Goal: Task Accomplishment & Management: Use online tool/utility

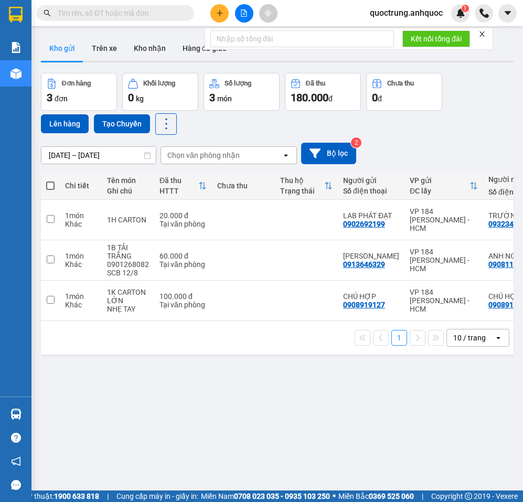
click at [483, 35] on icon "close" at bounding box center [481, 33] width 5 height 5
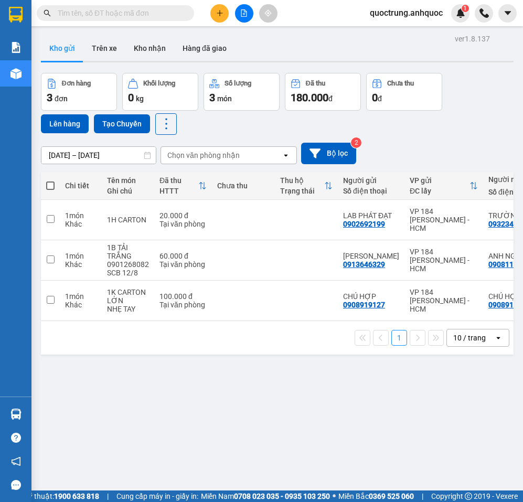
click at [437, 15] on span "quoctrung.anhquoc" at bounding box center [406, 12] width 90 height 13
click at [405, 33] on span "Đăng xuất" at bounding box center [410, 33] width 69 height 12
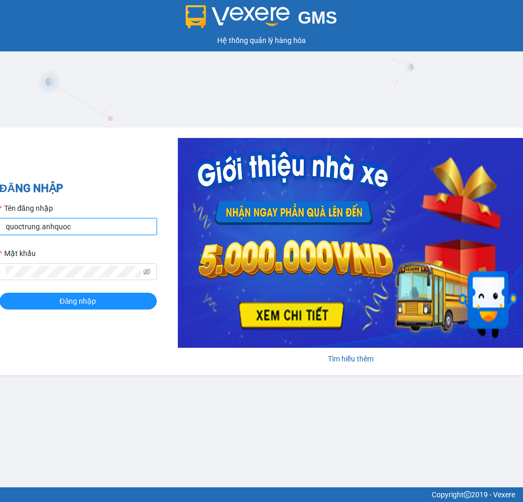
click at [106, 231] on input "quoctrung.anhquoc" at bounding box center [77, 226] width 157 height 17
type input "minhnhut.anhquoc"
click at [53, 310] on div "ĐĂNG NHẬP Tên đăng nhập minhnhut.anhquoc Mật khẩu Đăng nhập" at bounding box center [77, 251] width 157 height 143
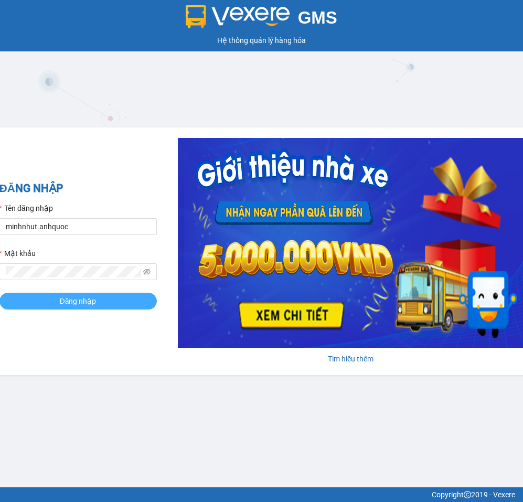
click at [55, 305] on button "Đăng nhập" at bounding box center [77, 301] width 157 height 17
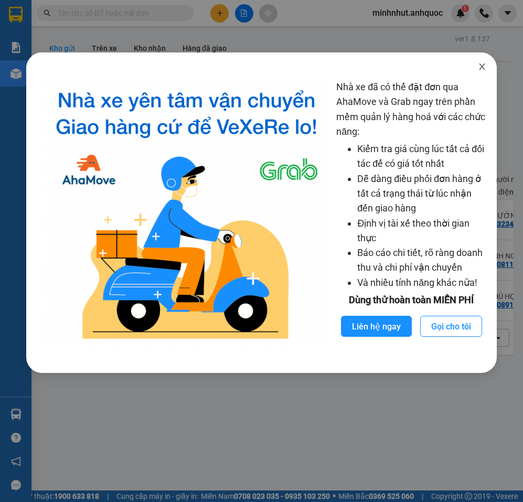
click at [486, 62] on span "Close" at bounding box center [481, 66] width 29 height 29
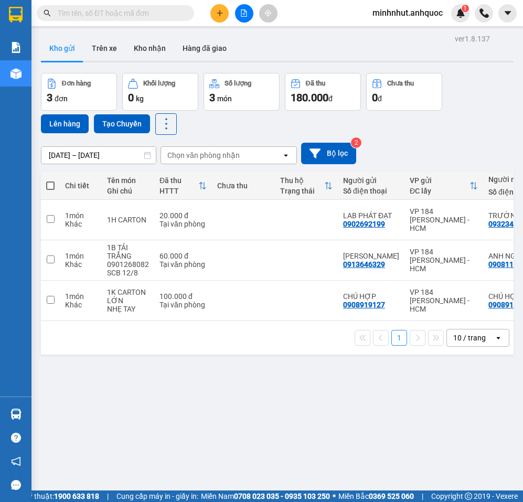
click at [133, 17] on input "text" at bounding box center [120, 13] width 124 height 12
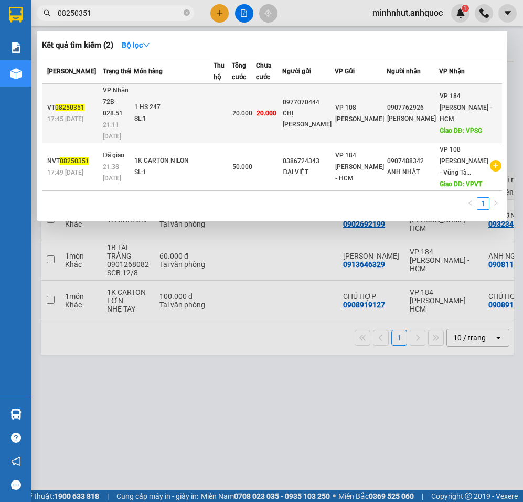
type input "08250351"
click at [180, 107] on div "1 HS 247" at bounding box center [173, 108] width 79 height 12
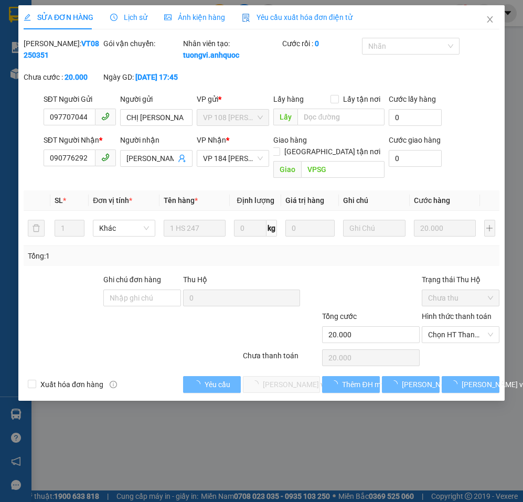
type input "0977070444"
type input "CHỊ THẢO"
type input "0907762926"
type input "MỘNG THẢO"
type input "VPSG"
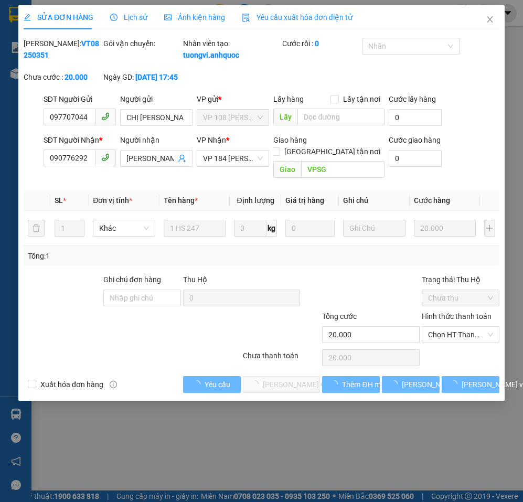
type input "20.000"
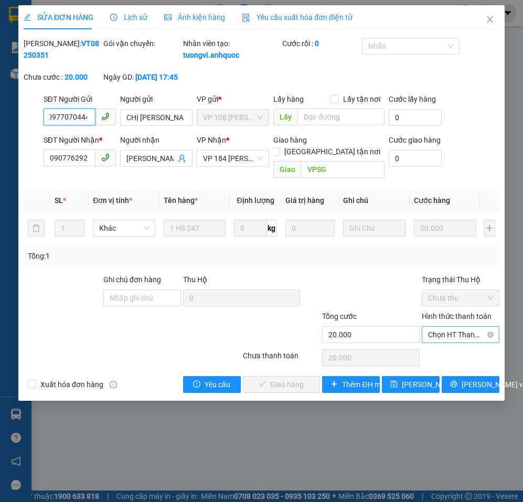
click at [458, 336] on span "Chọn HT Thanh Toán" at bounding box center [460, 335] width 65 height 16
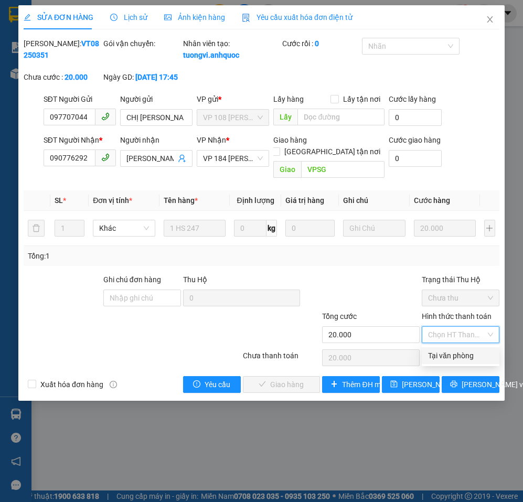
click at [456, 355] on div "Tại văn phòng" at bounding box center [460, 356] width 65 height 12
type input "0"
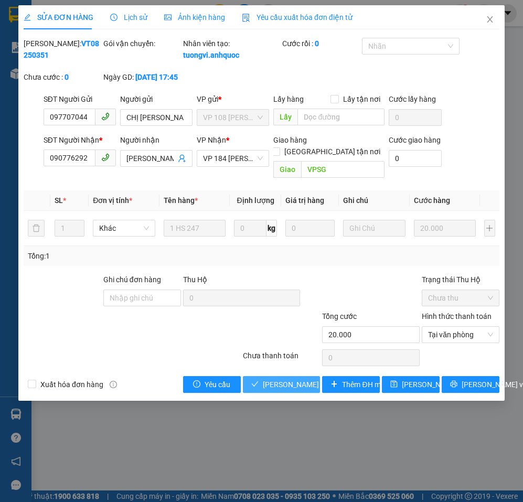
click at [306, 384] on span "Lưu và Giao hàng" at bounding box center [313, 385] width 101 height 12
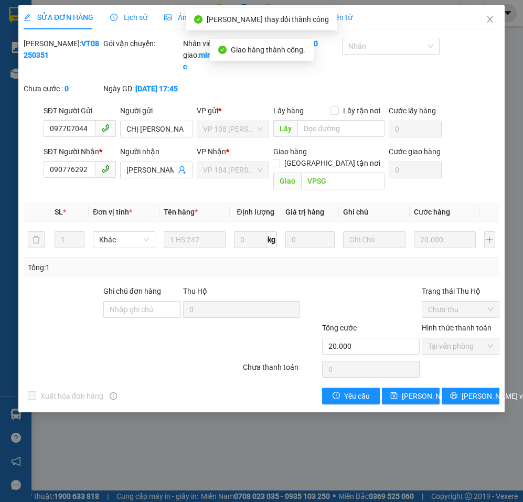
click at [473, 408] on div "SỬA ĐƠN HÀNG Lịch sử Ảnh kiện hàng Yêu cầu xuất hóa đơn điện tử Total Paid Fee …" at bounding box center [261, 208] width 486 height 407
click at [473, 397] on span "Lưu và In" at bounding box center [498, 396] width 73 height 12
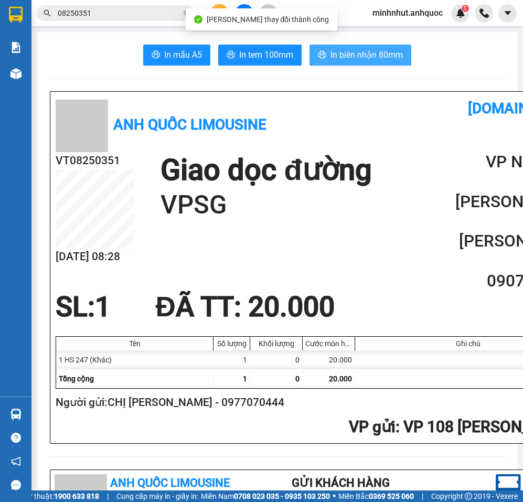
click at [340, 57] on span "In biên nhận 80mm" at bounding box center [366, 54] width 72 height 13
